Goal: Task Accomplishment & Management: Use online tool/utility

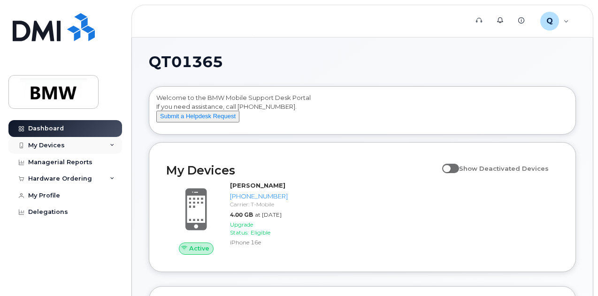
click at [50, 146] on div "My Devices" at bounding box center [46, 146] width 37 height 8
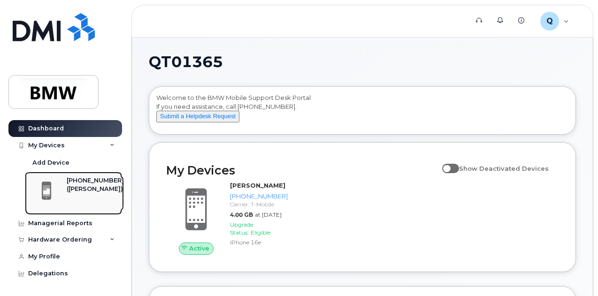
click at [79, 190] on div "([PERSON_NAME])" at bounding box center [95, 189] width 57 height 8
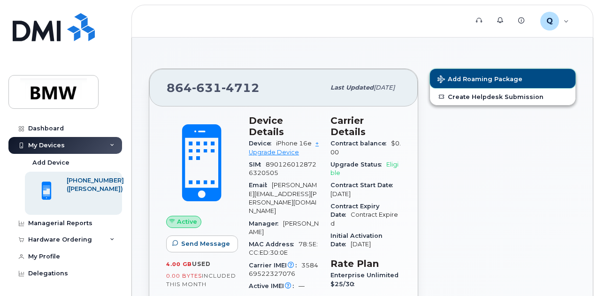
click at [486, 78] on span "Add Roaming Package" at bounding box center [480, 80] width 85 height 9
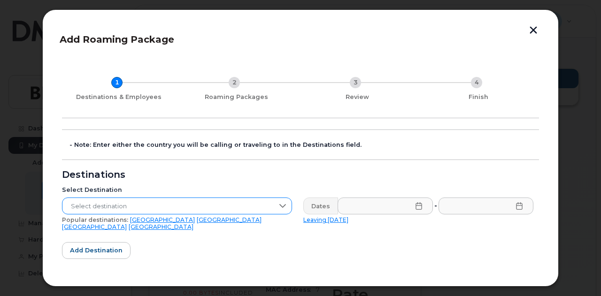
click at [284, 205] on icon at bounding box center [282, 206] width 7 height 4
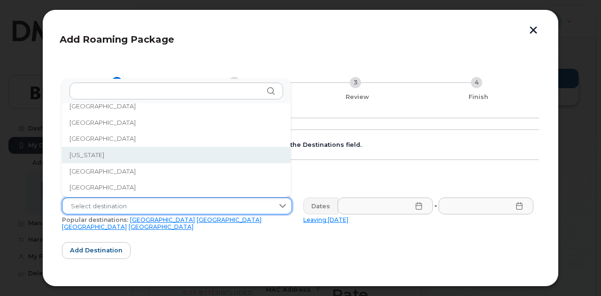
scroll to position [1150, 0]
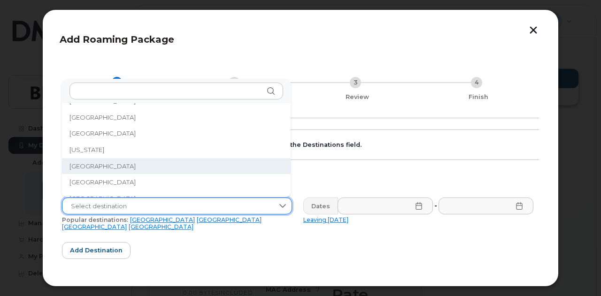
click at [129, 164] on li "Germany" at bounding box center [176, 166] width 229 height 16
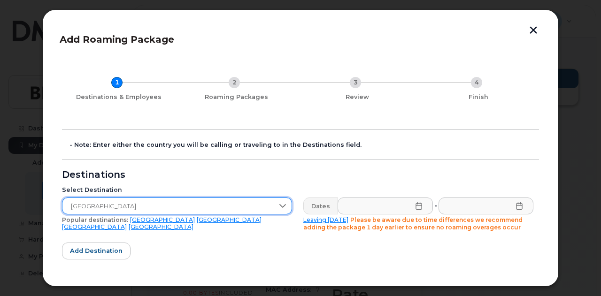
click at [416, 209] on icon at bounding box center [419, 206] width 6 height 8
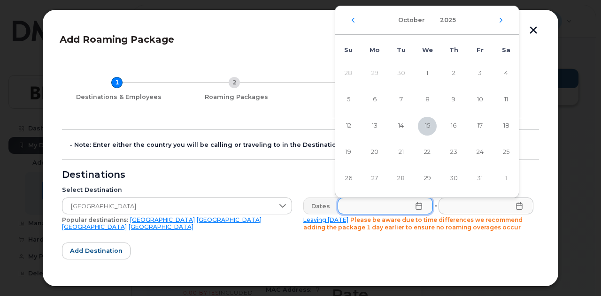
click at [499, 25] on div "October 2025" at bounding box center [427, 20] width 184 height 29
click at [501, 20] on icon "Next Month" at bounding box center [501, 20] width 6 height 8
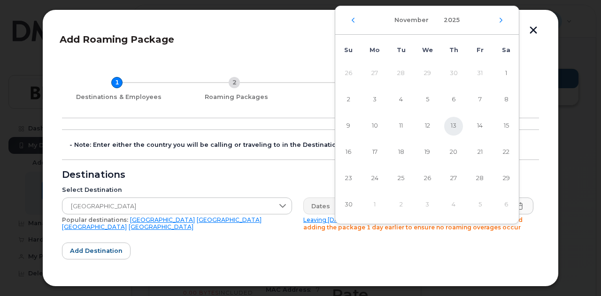
click at [451, 125] on span "13" at bounding box center [453, 126] width 19 height 19
type input "11/13/2025"
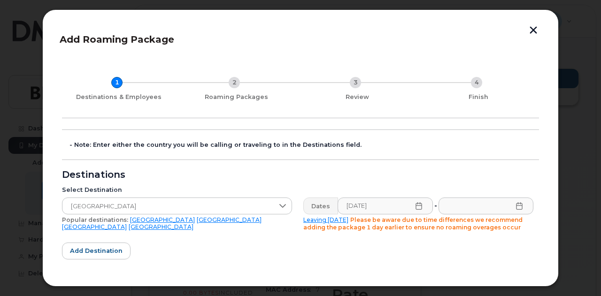
click at [516, 204] on icon at bounding box center [520, 206] width 8 height 8
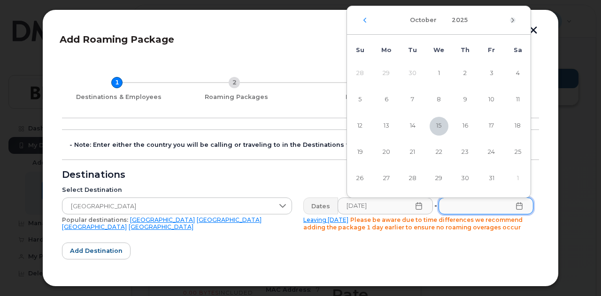
click at [511, 19] on icon "Next Month" at bounding box center [513, 20] width 6 height 8
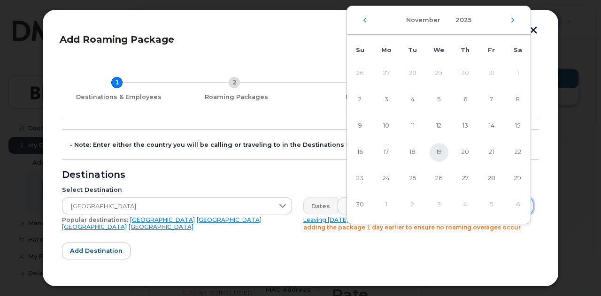
click at [440, 150] on span "19" at bounding box center [439, 152] width 19 height 19
type input "11/19/2025"
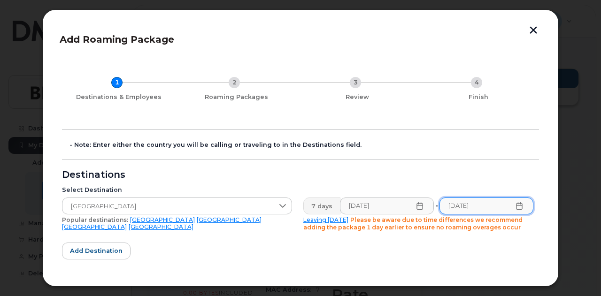
click at [416, 204] on icon at bounding box center [420, 206] width 8 height 8
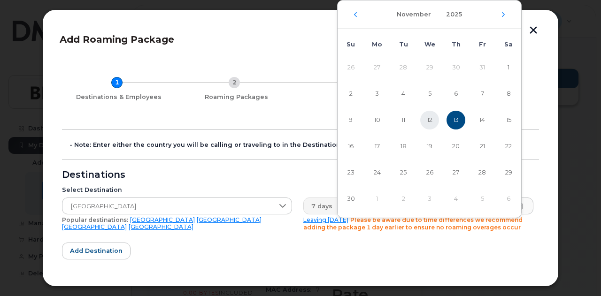
click at [429, 117] on span "12" at bounding box center [429, 120] width 19 height 19
type input "11/12/2025"
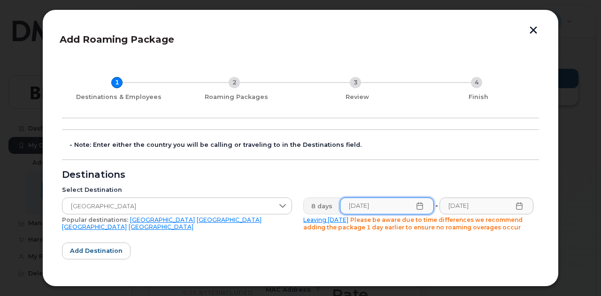
click at [430, 241] on form "- Note: Enter either the country you will be calling or traveling to in the Des…" at bounding box center [300, 267] width 477 height 275
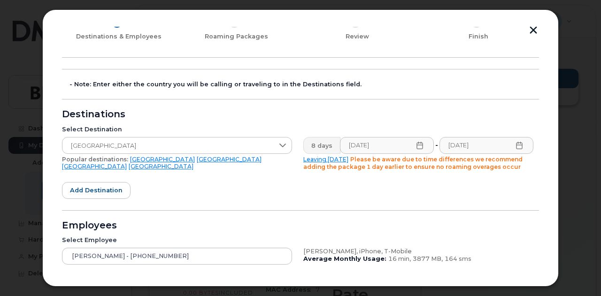
scroll to position [61, 0]
click at [101, 191] on span "Add destination" at bounding box center [96, 189] width 53 height 9
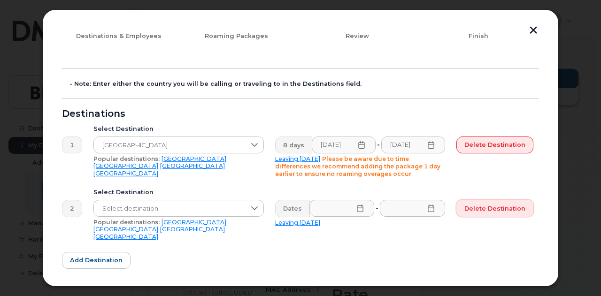
click at [490, 209] on span "Delete destination" at bounding box center [494, 208] width 61 height 9
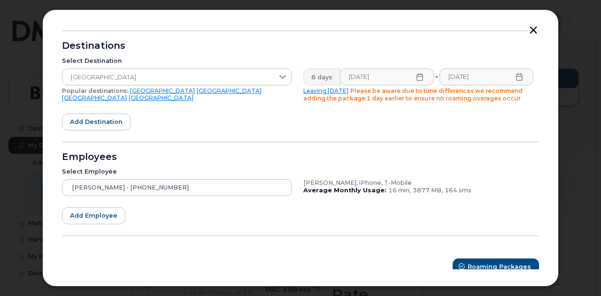
scroll to position [137, 0]
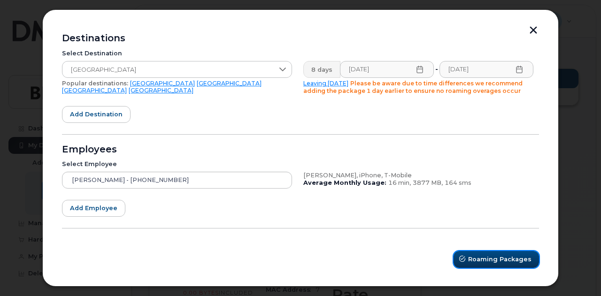
click at [494, 257] on span "Roaming Packages" at bounding box center [499, 259] width 63 height 9
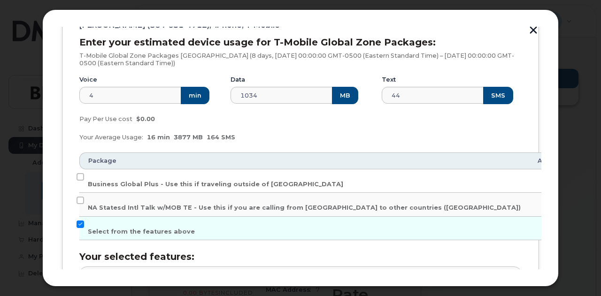
scroll to position [148, 0]
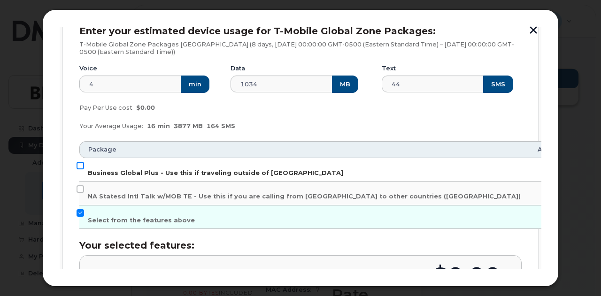
click at [81, 165] on input "Business Global Plus - Use this if traveling outside of North America" at bounding box center [81, 166] width 8 height 8
checkbox input "true"
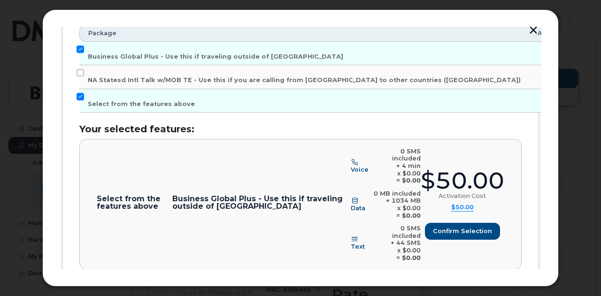
scroll to position [270, 0]
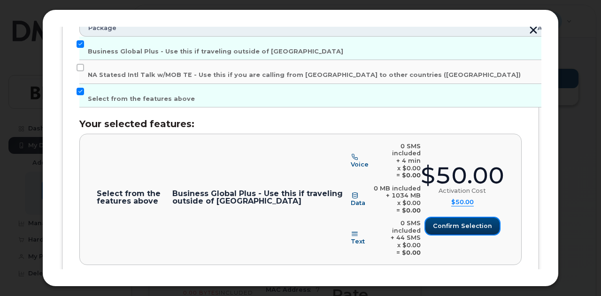
click at [460, 222] on span "Confirm selection" at bounding box center [462, 226] width 59 height 9
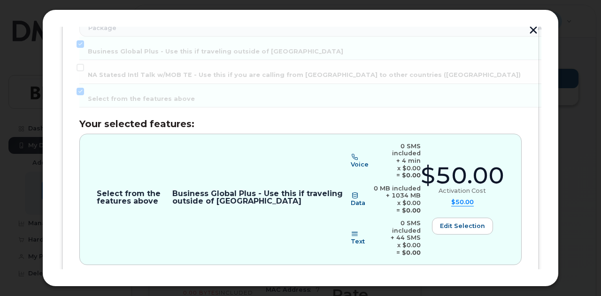
scroll to position [295, 0]
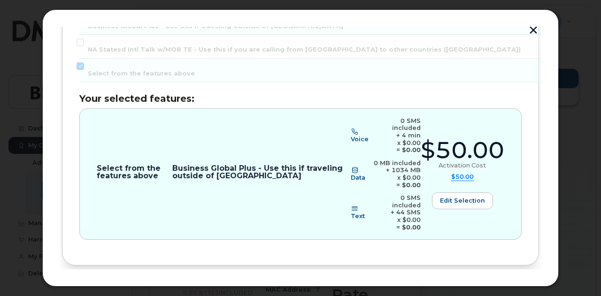
click at [518, 293] on span "Review" at bounding box center [512, 297] width 23 height 9
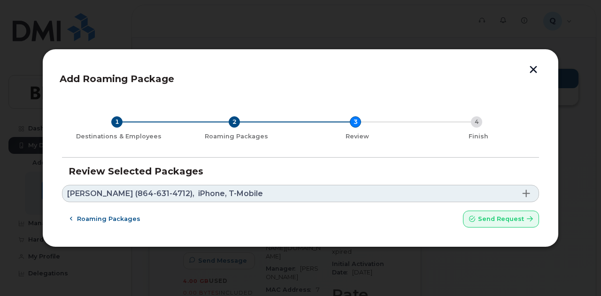
scroll to position [0, 0]
click at [529, 192] on span at bounding box center [527, 194] width 8 height 8
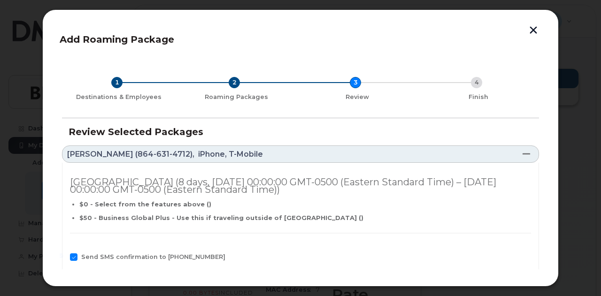
scroll to position [76, 0]
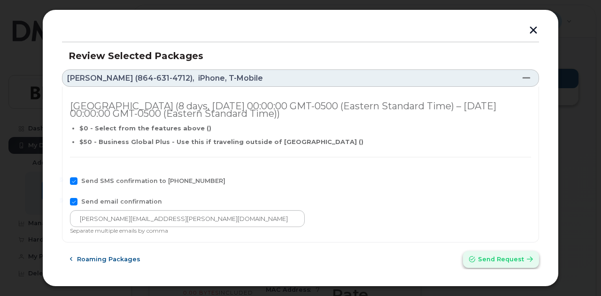
click at [490, 256] on span "Send request" at bounding box center [501, 259] width 46 height 9
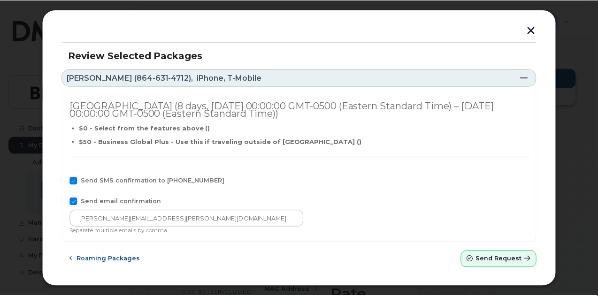
scroll to position [0, 0]
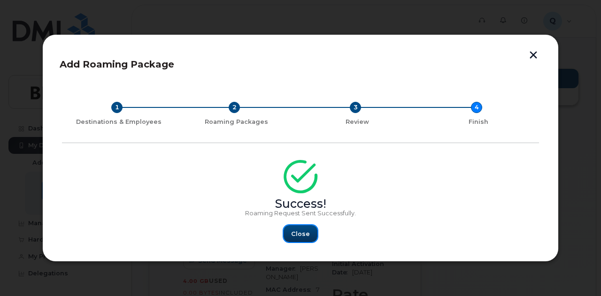
click at [297, 233] on span "Close" at bounding box center [300, 234] width 19 height 9
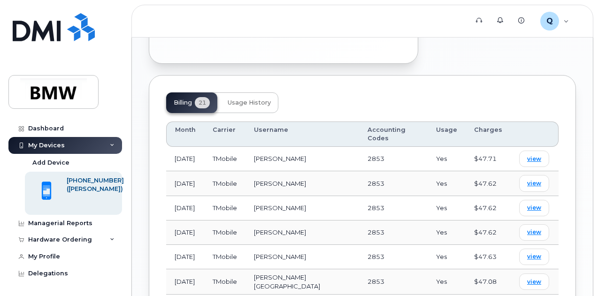
scroll to position [632, 0]
